Goal: Task Accomplishment & Management: Complete application form

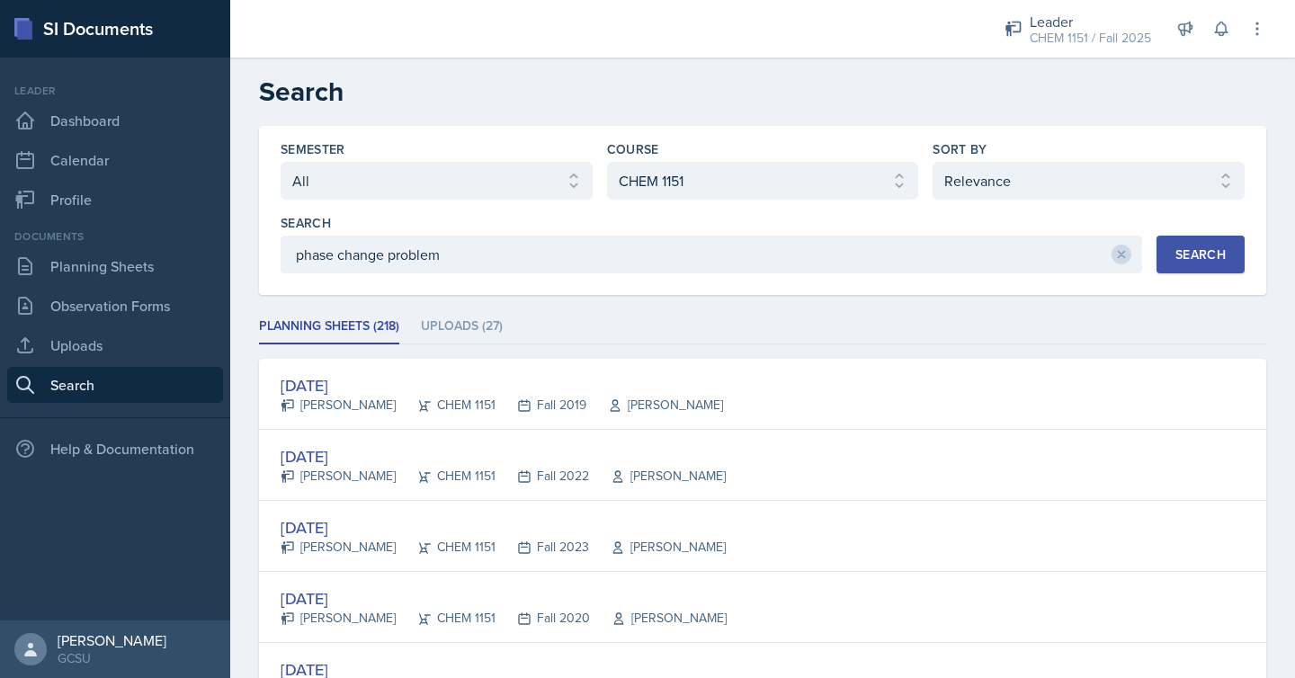
select select "all"
select select "7bd47903-3574-489d-8c9e-6ab34119391f"
select select "1"
click at [130, 281] on link "Planning Sheets" at bounding box center [115, 266] width 216 height 36
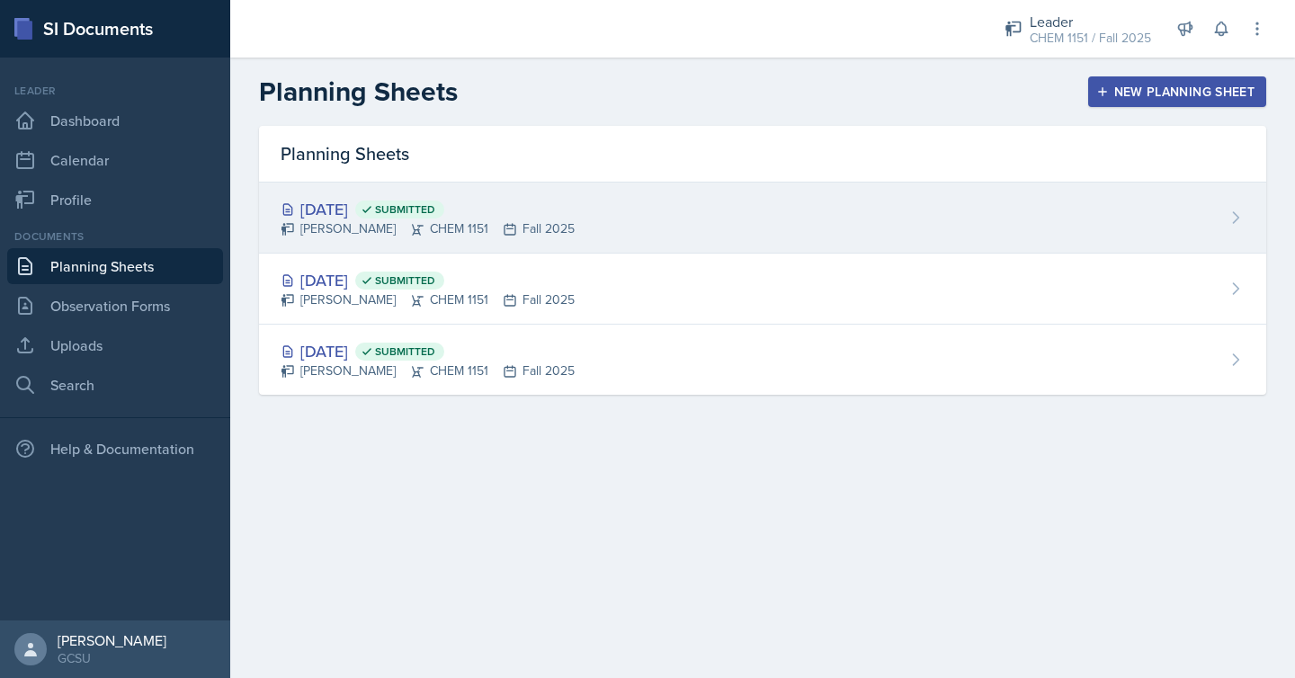
click at [617, 205] on div "Sep 3rd, 2025 Submitted Odeya Atar CHEM 1151 Fall 2025" at bounding box center [762, 218] width 1007 height 71
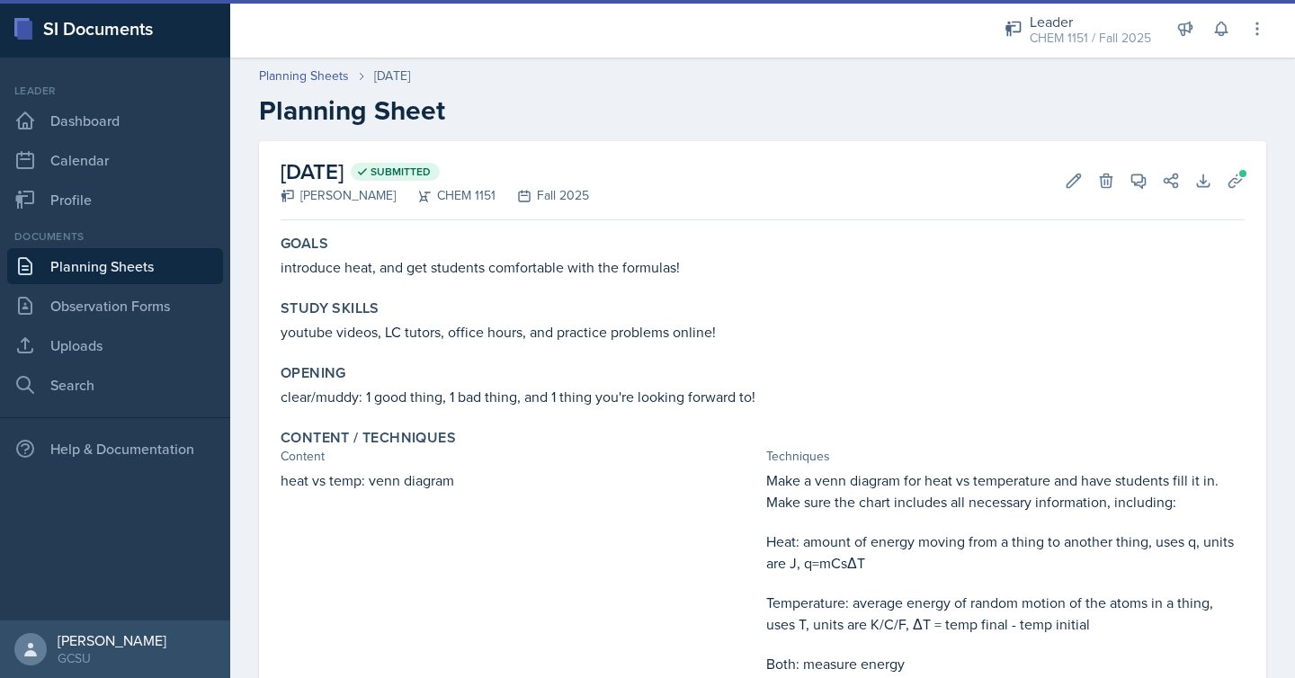
click at [113, 266] on link "Planning Sheets" at bounding box center [115, 266] width 216 height 36
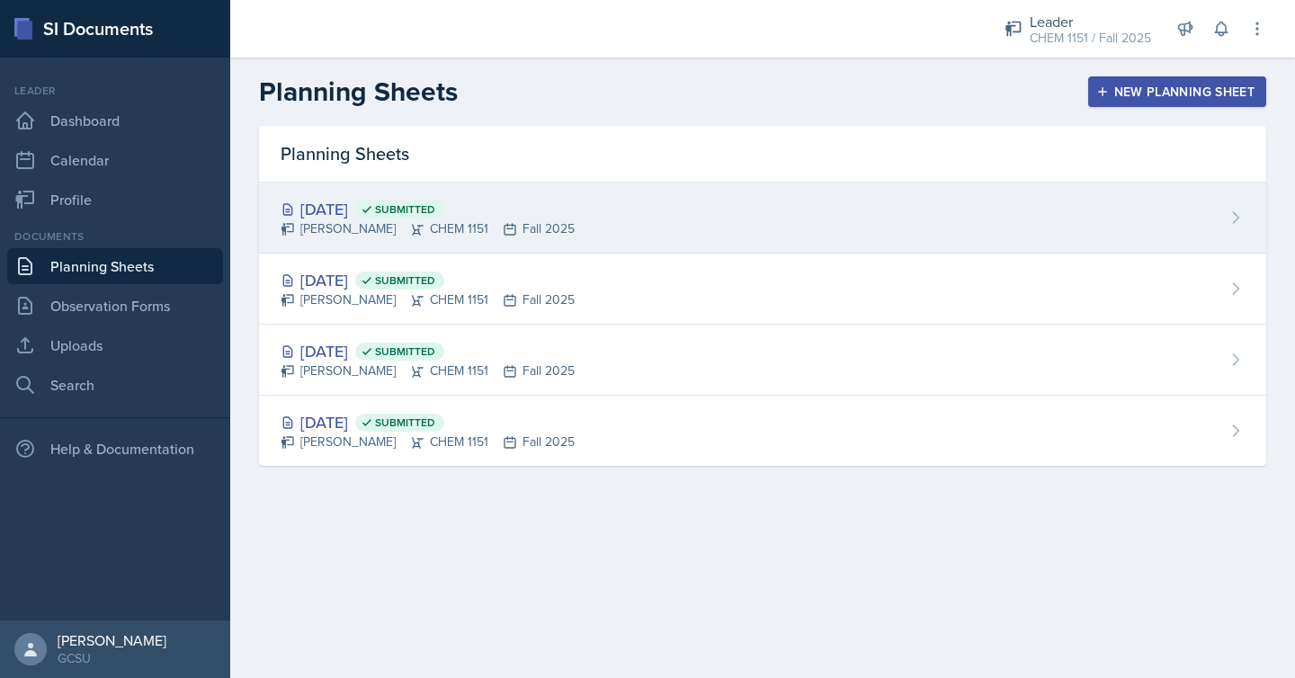
click at [398, 249] on div "[DATE] Submitted [PERSON_NAME] CHEM 1151 Fall 2025" at bounding box center [762, 218] width 1007 height 71
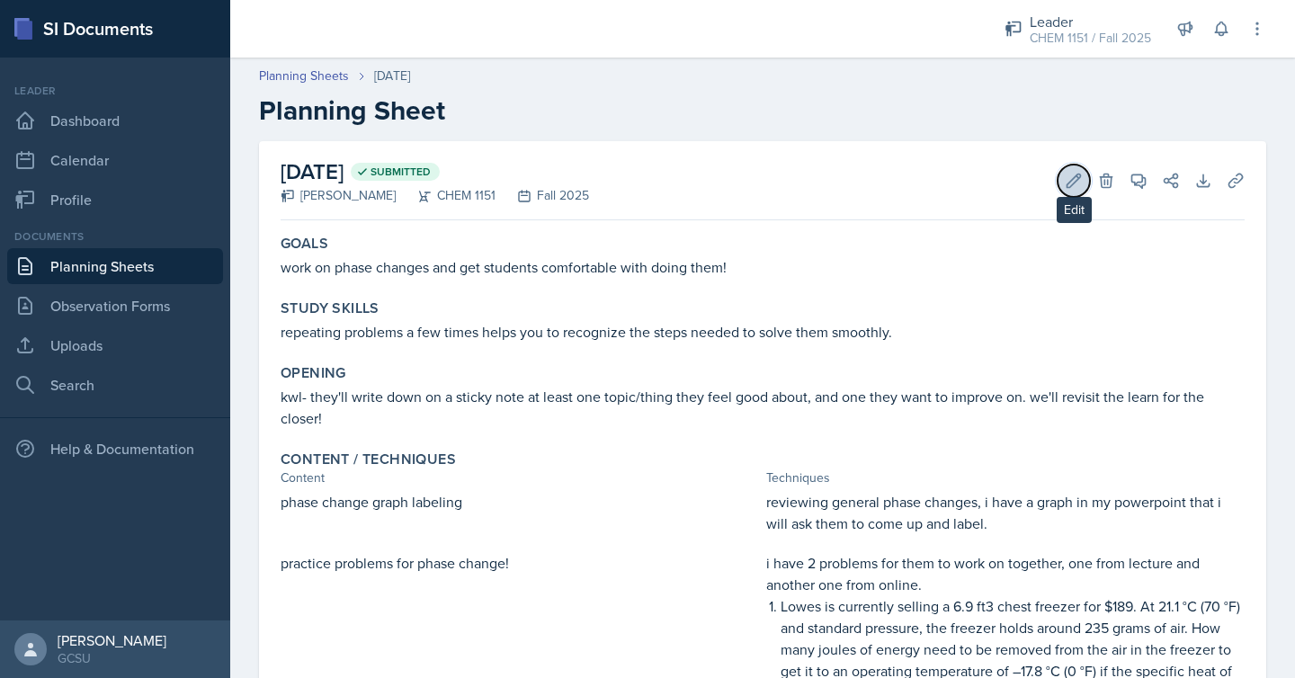
click at [1069, 176] on icon at bounding box center [1074, 181] width 18 height 18
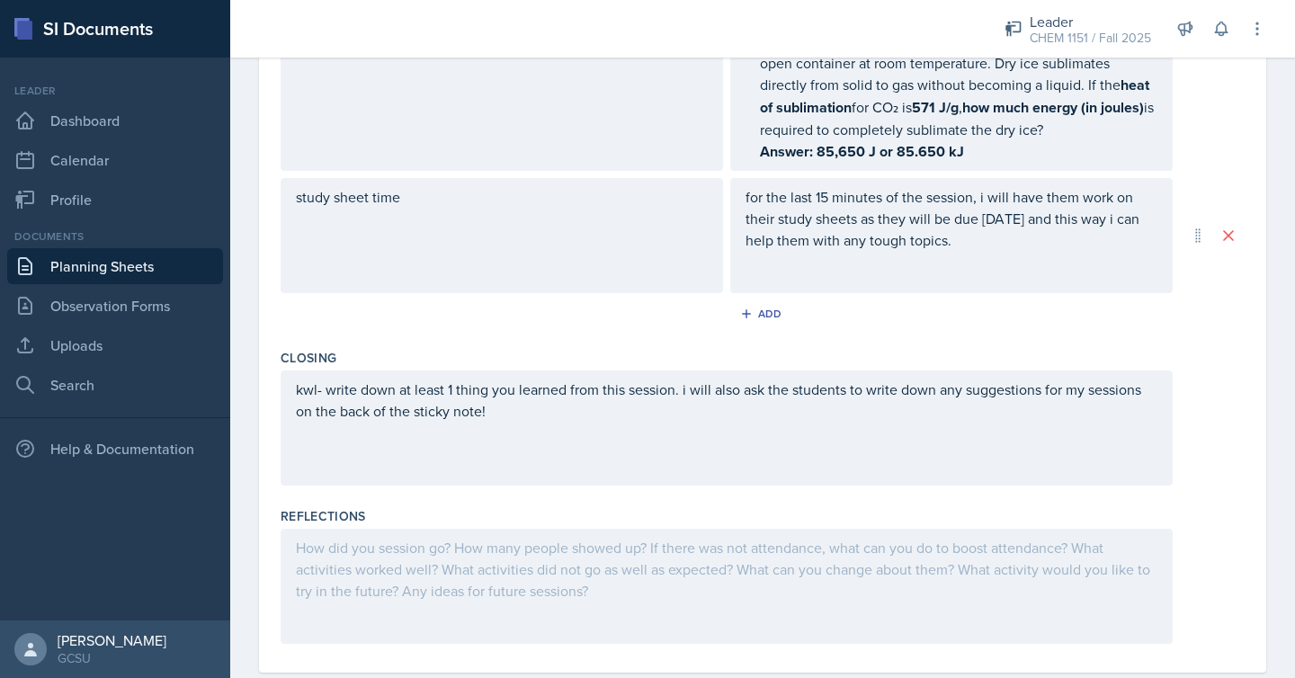
scroll to position [1123, 0]
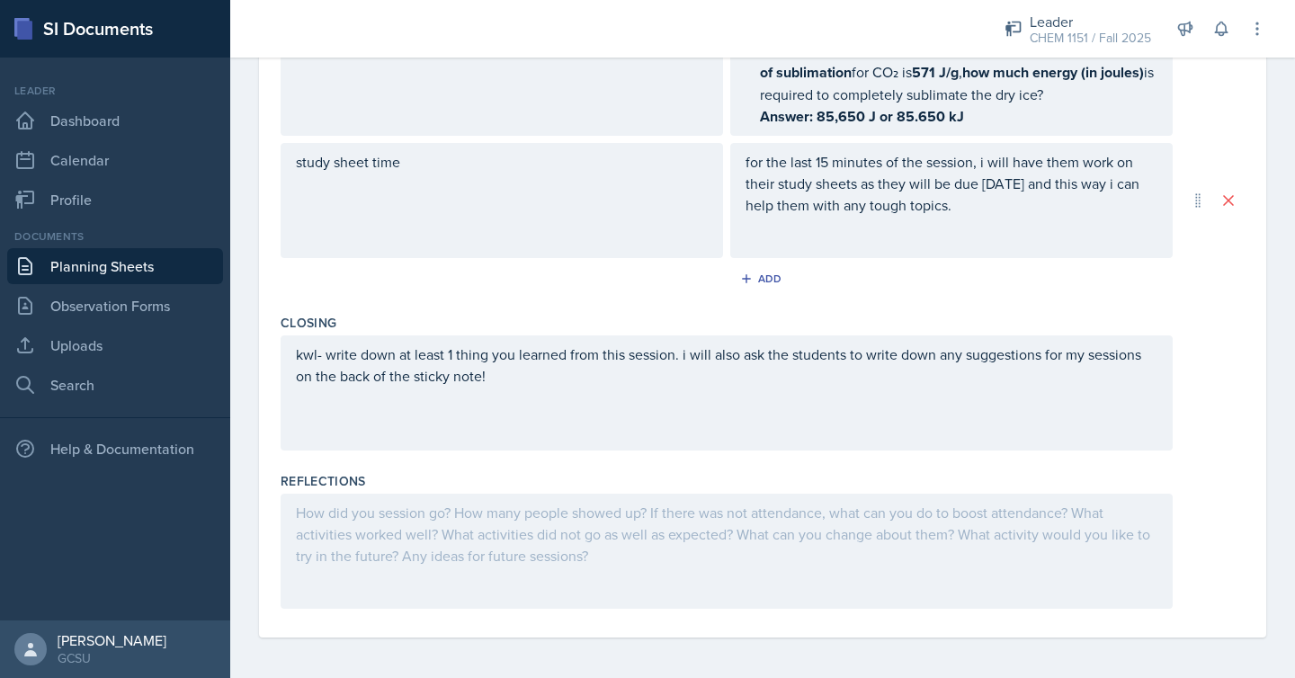
click at [401, 536] on div at bounding box center [727, 551] width 892 height 115
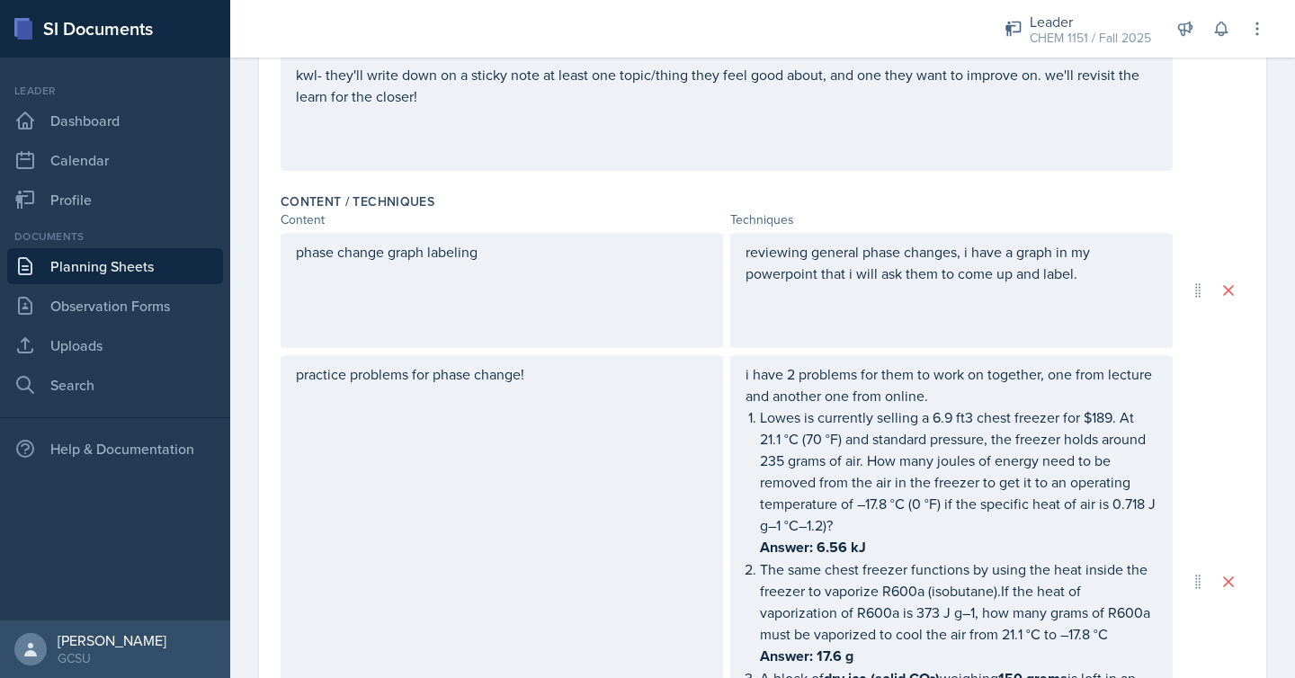
scroll to position [481, 0]
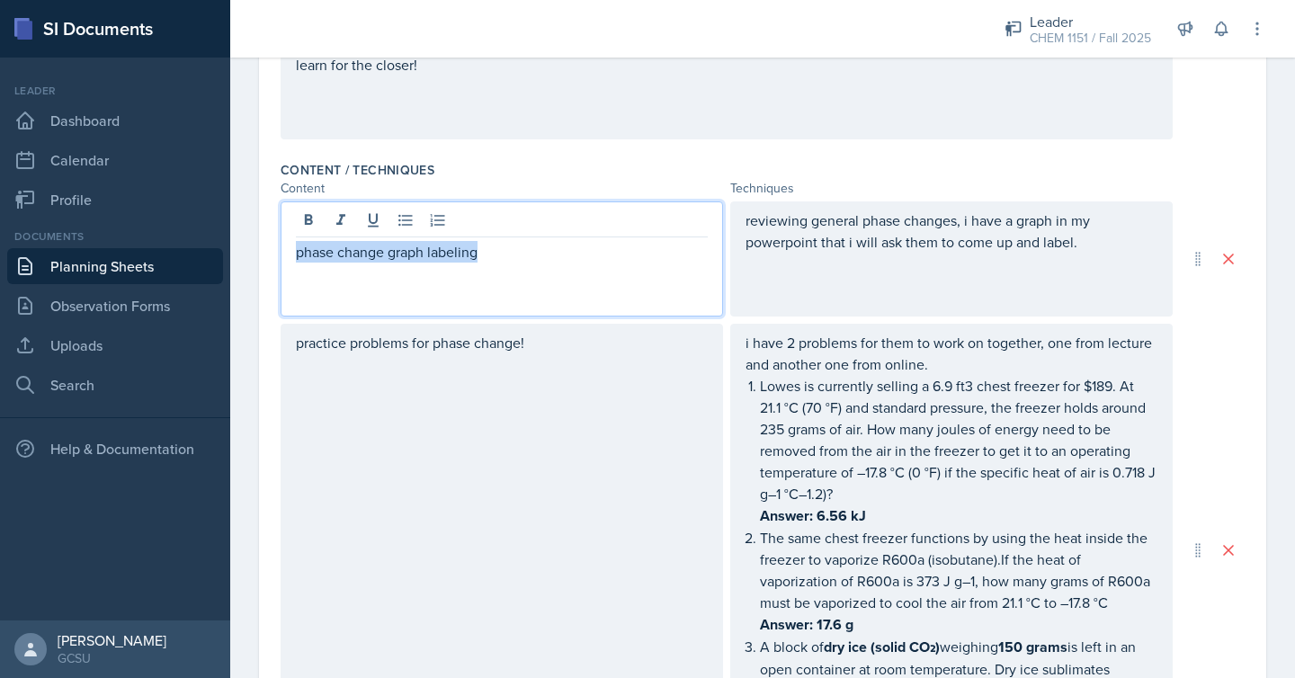
drag, startPoint x: 298, startPoint y: 253, endPoint x: 558, endPoint y: 268, distance: 260.4
click at [558, 268] on div "phase change graph labeling" at bounding box center [502, 258] width 443 height 115
click at [390, 249] on p "phase change graph labeling" at bounding box center [502, 252] width 412 height 22
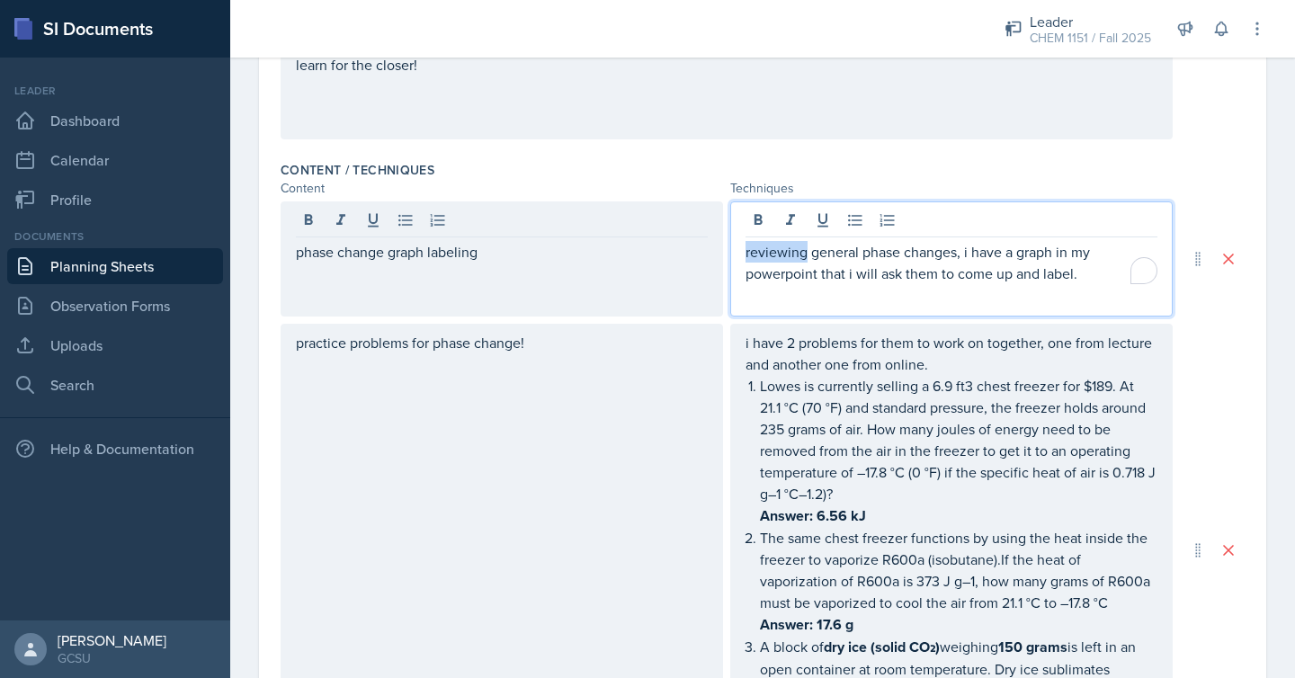
drag, startPoint x: 956, startPoint y: 221, endPoint x: 802, endPoint y: 251, distance: 156.7
click at [802, 251] on p "reviewing general phase changes, i have a graph in my powerpoint that i will as…" at bounding box center [952, 262] width 412 height 43
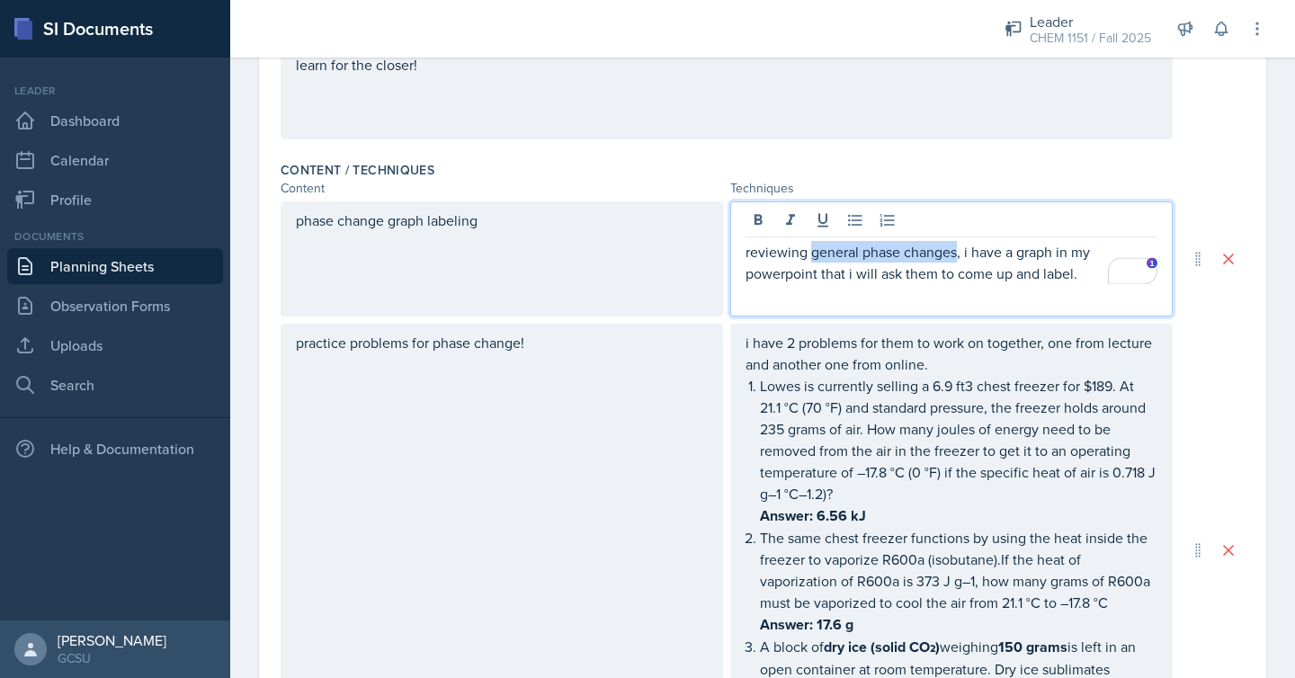
drag, startPoint x: 812, startPoint y: 250, endPoint x: 955, endPoint y: 254, distance: 143.1
click at [955, 254] on p "reviewing general phase changes, i have a graph in my powerpoint that i will as…" at bounding box center [952, 262] width 412 height 43
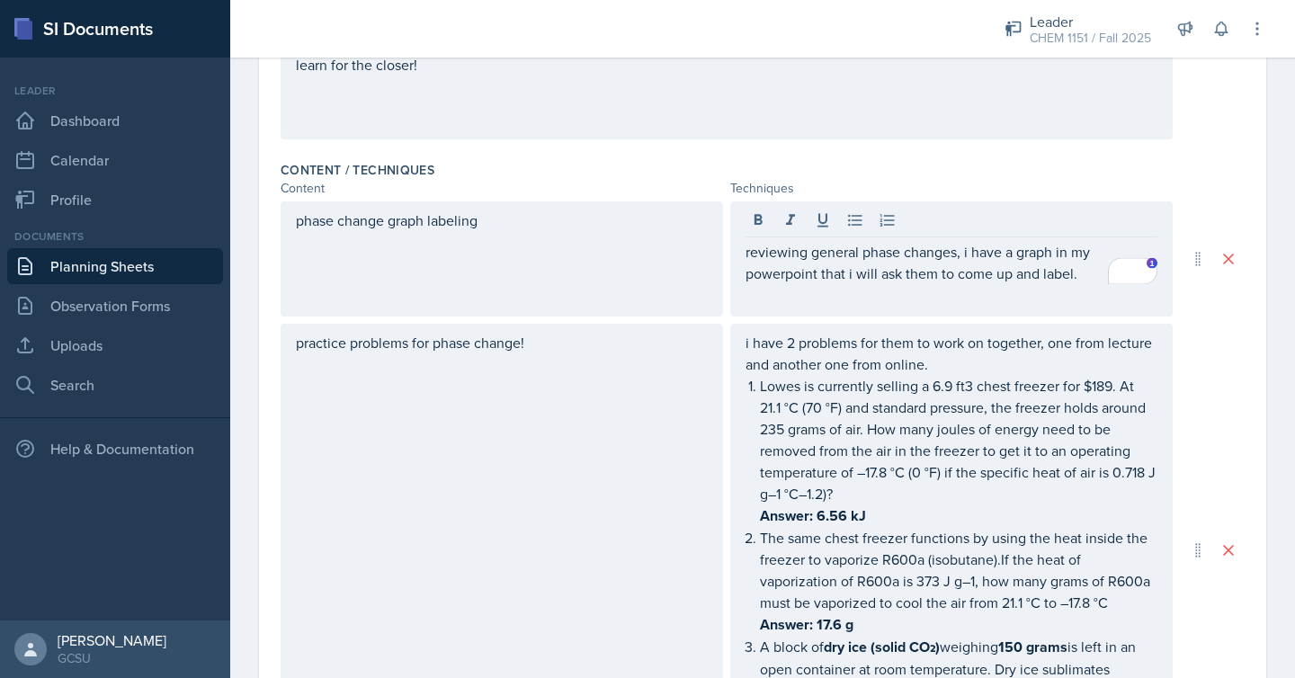
click at [599, 292] on div "phase change graph labeling" at bounding box center [502, 258] width 443 height 115
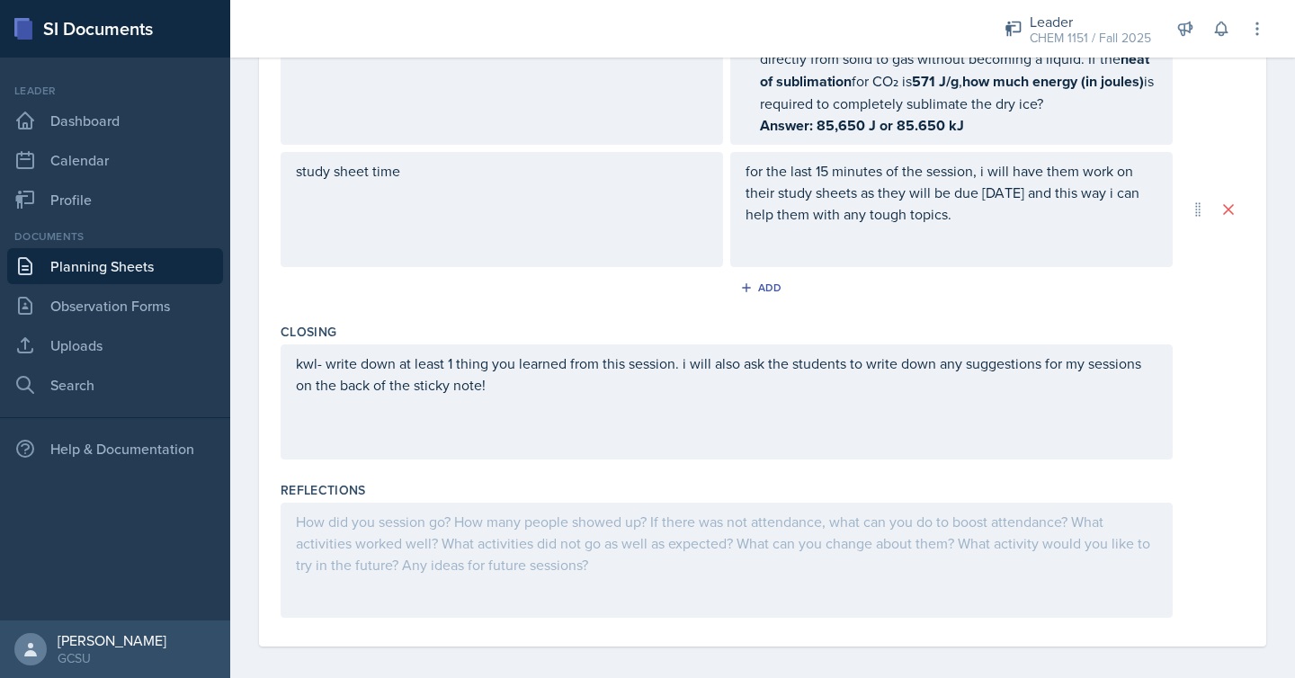
click at [510, 539] on div at bounding box center [727, 560] width 892 height 115
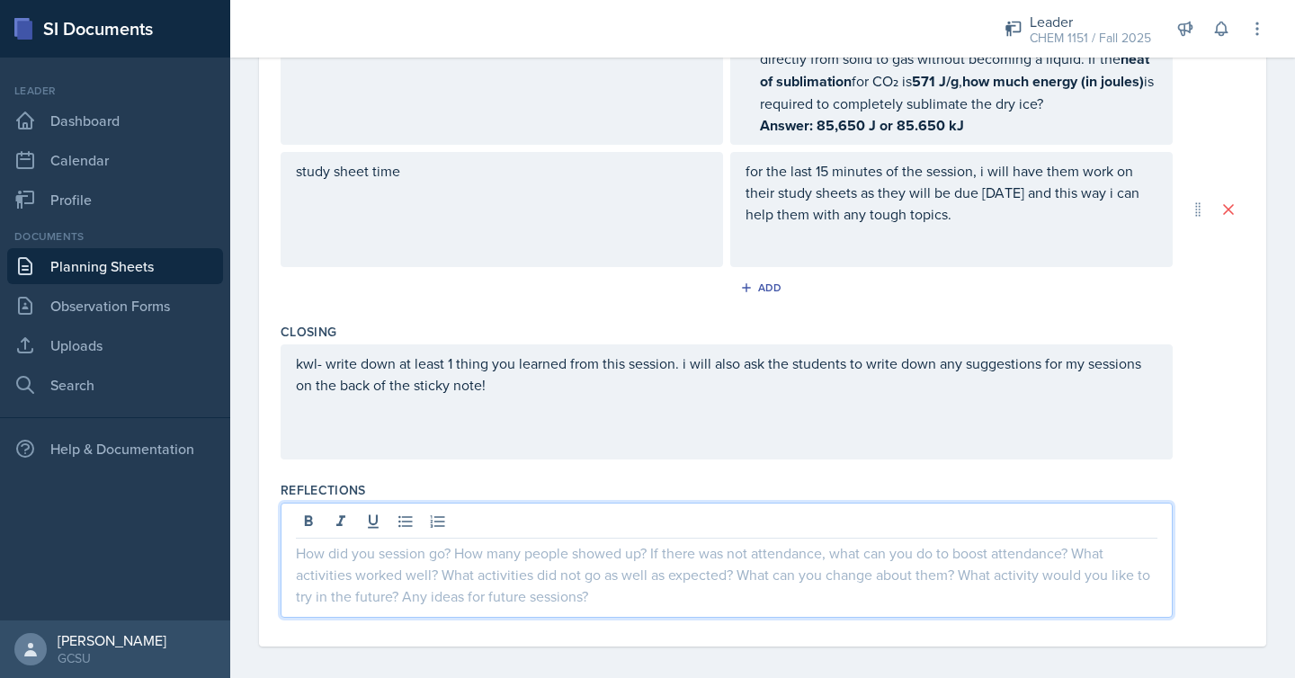
scroll to position [1123, 0]
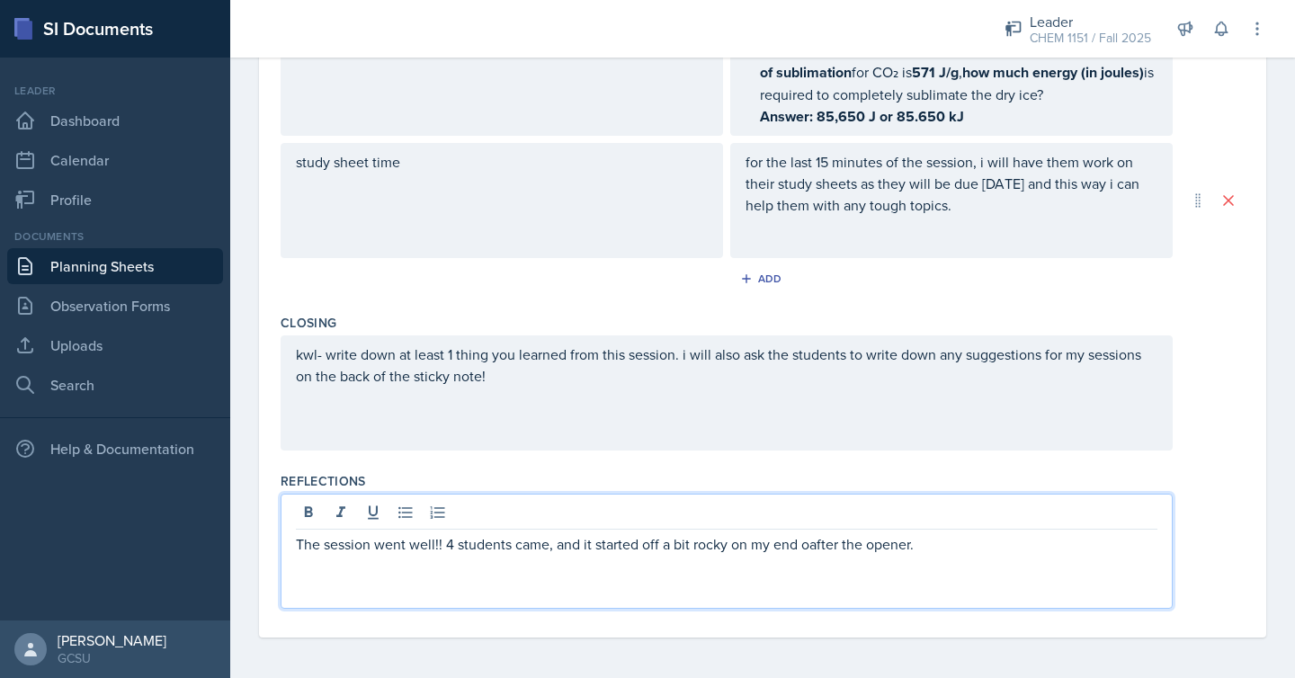
click at [811, 543] on p "The session went well!! 4 students came, and it started off a bit rocky on my e…" at bounding box center [727, 544] width 862 height 22
click at [972, 552] on div "The session went well!! 4 students came, and it started off a bit rocky on my e…" at bounding box center [727, 551] width 892 height 115
click at [934, 544] on p "The session went well!! 4 students came, and it started off a bit rocky on my e…" at bounding box center [727, 544] width 862 height 22
click at [1130, 545] on p "The session went well!! 4 students came, and it started off a bit rocky on my e…" at bounding box center [727, 554] width 862 height 43
click at [1037, 568] on p "The session went well!! 4 students came, and it started off a bit rocky on my e…" at bounding box center [727, 554] width 862 height 43
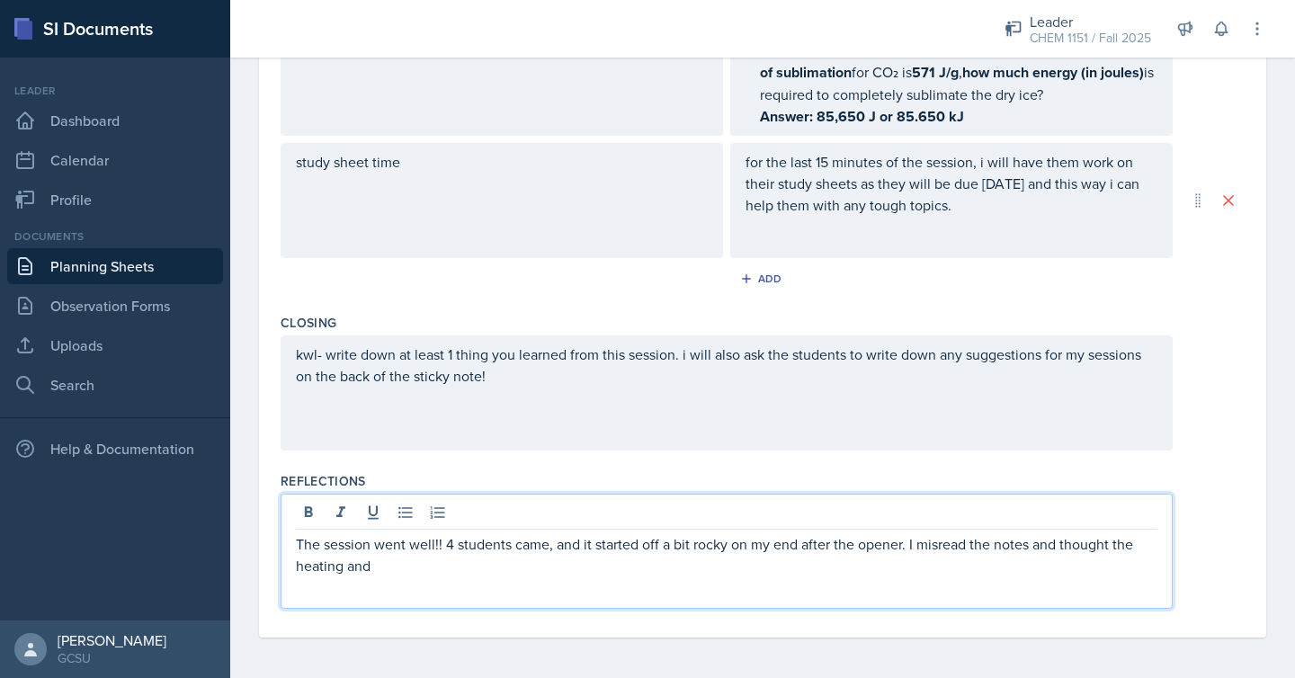
click at [1031, 568] on p "The session went well!! 4 students came, and it started off a bit rocky on my e…" at bounding box center [727, 554] width 862 height 43
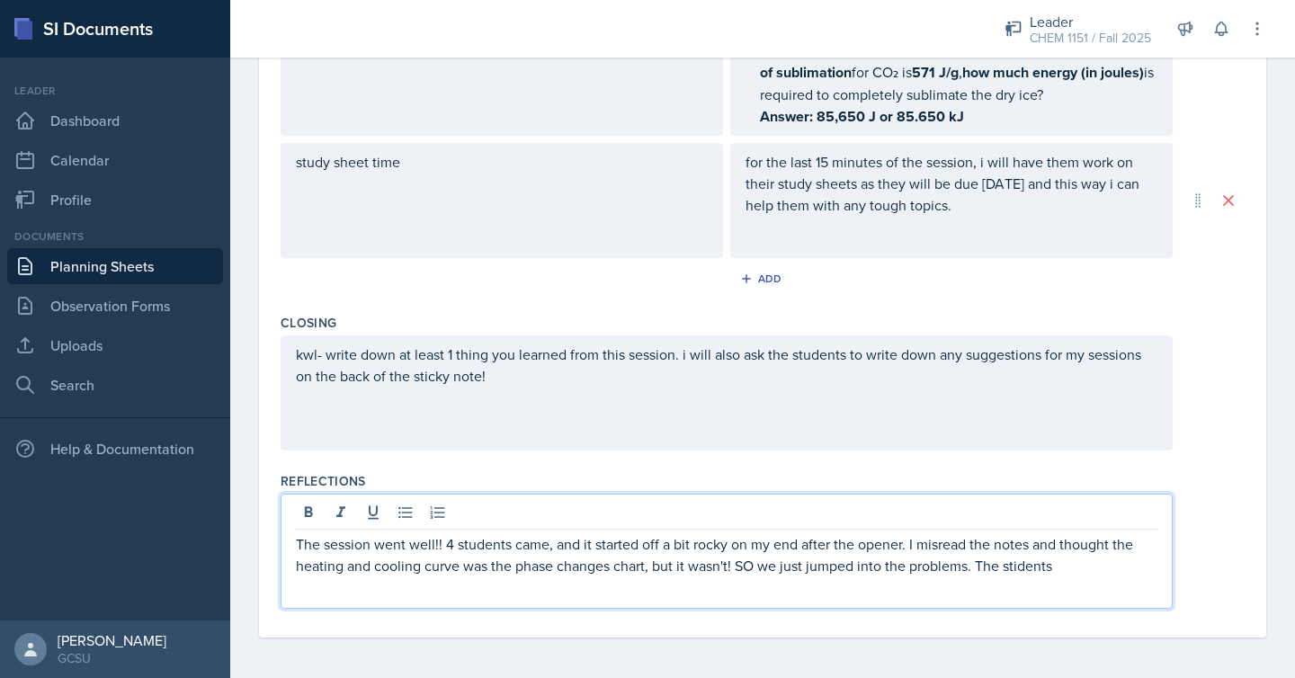
drag, startPoint x: 1062, startPoint y: 567, endPoint x: 978, endPoint y: 571, distance: 84.7
click at [978, 571] on p "The session went well!! 4 students came, and it started off a bit rocky on my e…" at bounding box center [727, 554] width 862 height 43
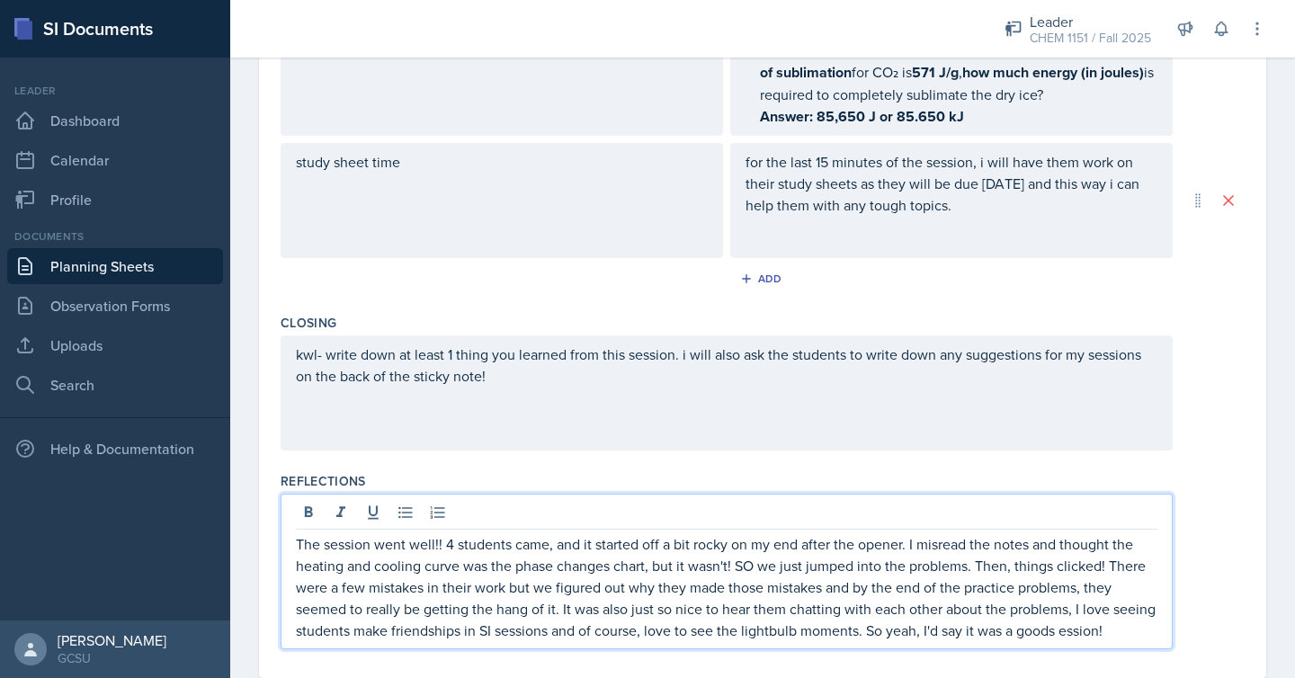
click at [1065, 631] on p "The session went well!! 4 students came, and it started off a bit rocky on my e…" at bounding box center [727, 587] width 862 height 108
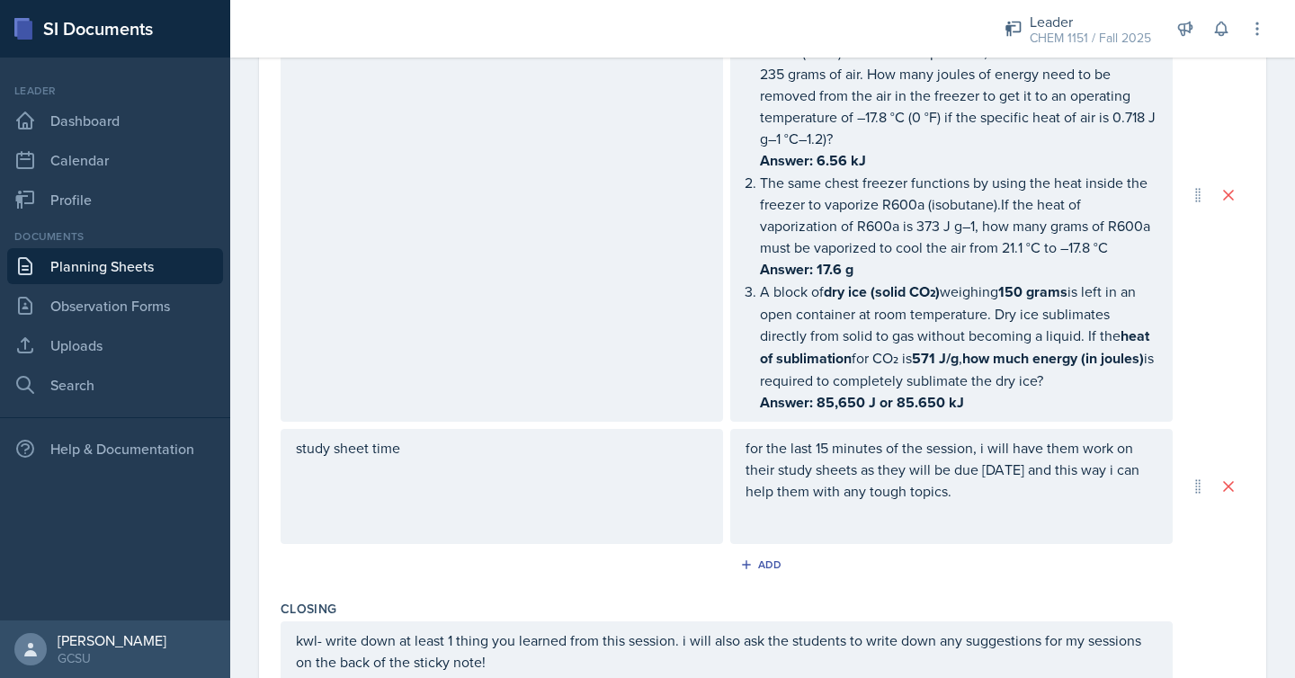
scroll to position [0, 0]
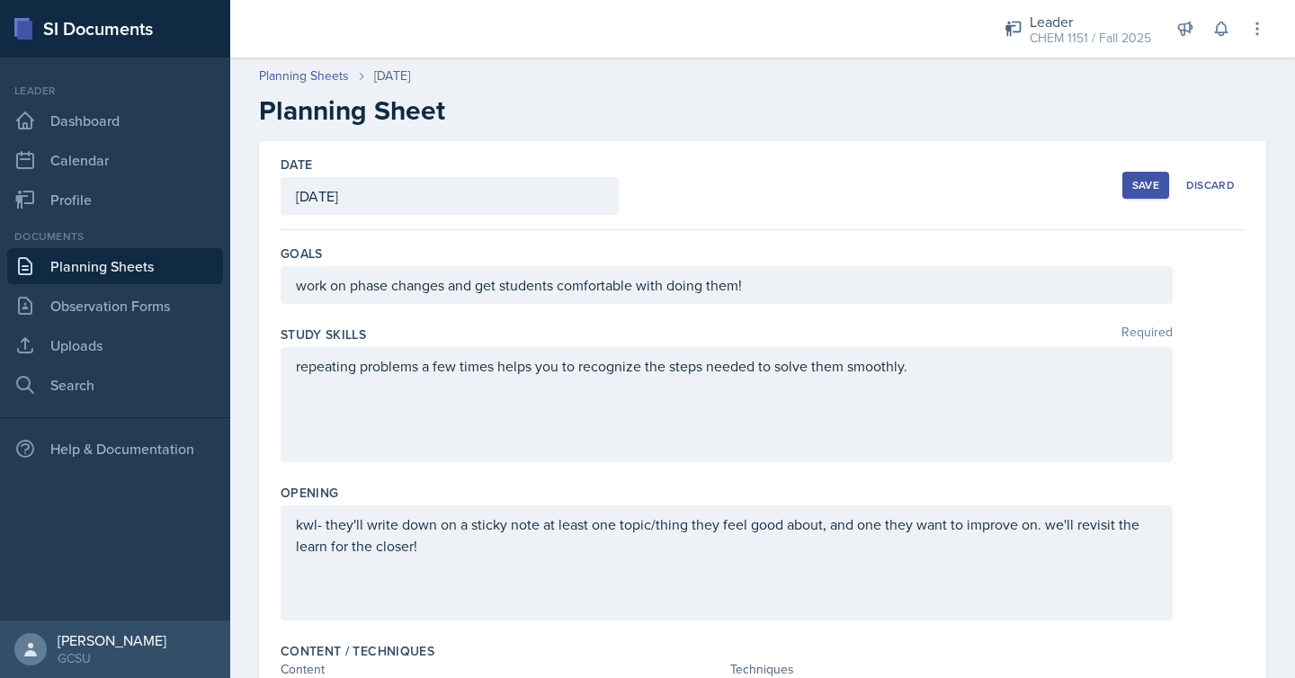
click at [1162, 187] on button "Save" at bounding box center [1146, 185] width 47 height 27
